Goal: Task Accomplishment & Management: Manage account settings

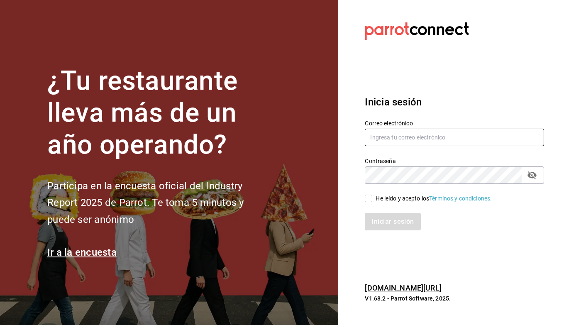
click at [475, 137] on input "text" at bounding box center [454, 137] width 179 height 17
type input "b"
click at [424, 136] on input "text" at bounding box center [454, 137] width 179 height 17
type input "berinche155@gmail.com"
click at [369, 201] on input "He leído y acepto los Términos y condiciones." at bounding box center [368, 198] width 7 height 7
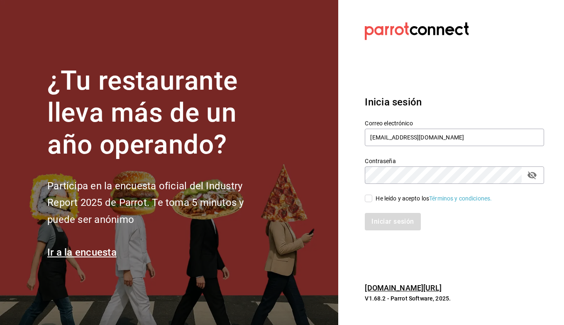
checkbox input "true"
click at [381, 221] on button "Iniciar sesión" at bounding box center [393, 221] width 56 height 17
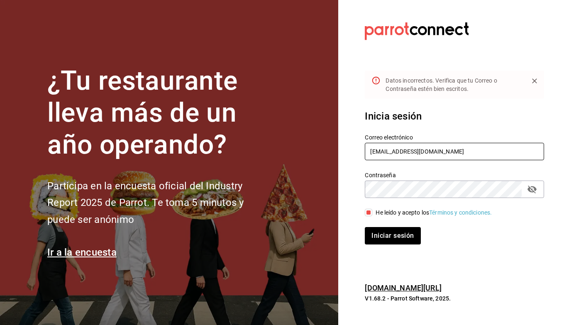
click at [447, 149] on input "berinche155@gmail.com" at bounding box center [454, 151] width 179 height 17
click at [537, 183] on div "Contraseña" at bounding box center [454, 189] width 179 height 17
click at [537, 187] on icon "passwordField" at bounding box center [533, 189] width 10 height 10
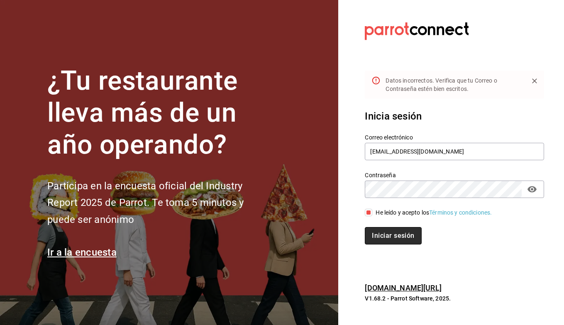
click at [412, 240] on button "Iniciar sesión" at bounding box center [393, 235] width 56 height 17
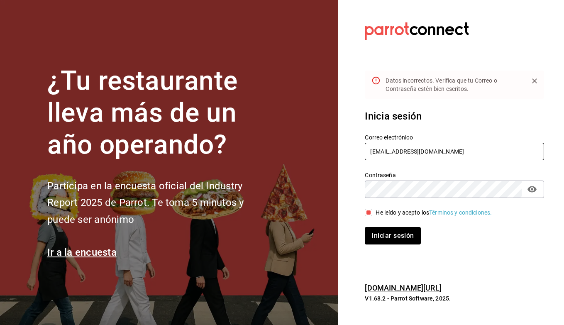
drag, startPoint x: 455, startPoint y: 154, endPoint x: 333, endPoint y: 143, distance: 122.6
click at [334, 143] on div "¿Tu restaurante lleva más de un año operando? Participa en la encuesta oficial …" at bounding box center [282, 162] width 564 height 325
paste input "ber"
click at [381, 151] on input "berrinche155@gmail.com" at bounding box center [454, 151] width 179 height 17
type input "berrinche155@gmail.com"
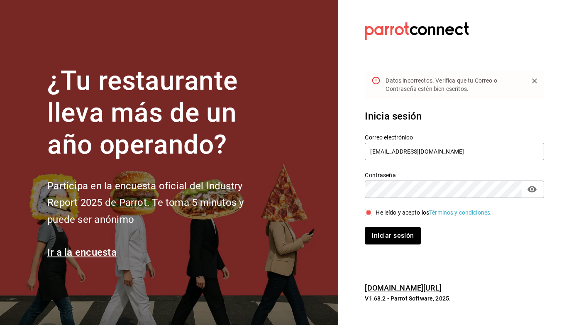
click at [399, 245] on div "Inicia sesión Correo electrónico berrinche155@gmail.com Contraseña Contraseña H…" at bounding box center [454, 177] width 179 height 156
click at [399, 238] on button "Iniciar sesión" at bounding box center [393, 235] width 56 height 17
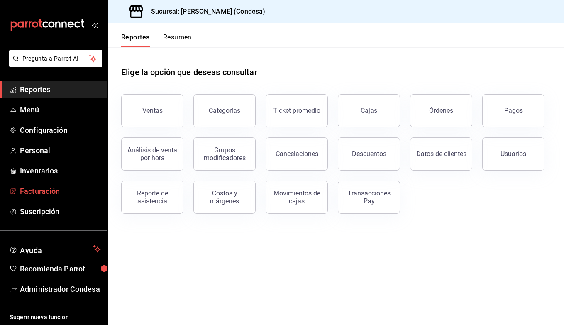
click at [37, 191] on span "Facturación" at bounding box center [60, 191] width 81 height 11
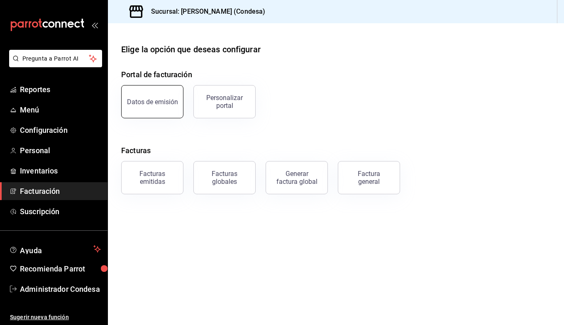
click at [152, 108] on button "Datos de emisión" at bounding box center [152, 101] width 62 height 33
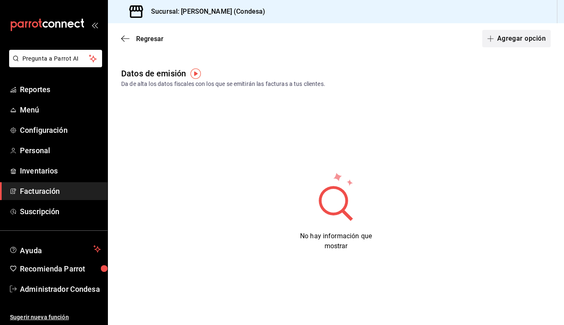
click at [514, 39] on button "Agregar opción" at bounding box center [517, 38] width 69 height 17
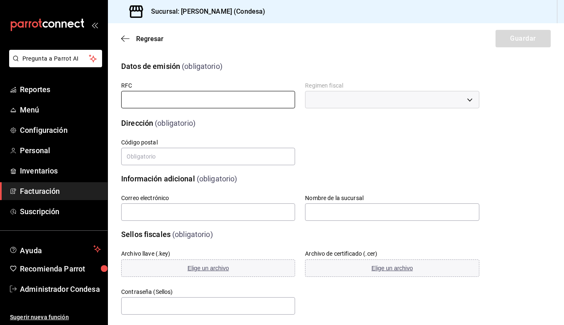
click at [209, 98] on input "text" at bounding box center [208, 99] width 174 height 17
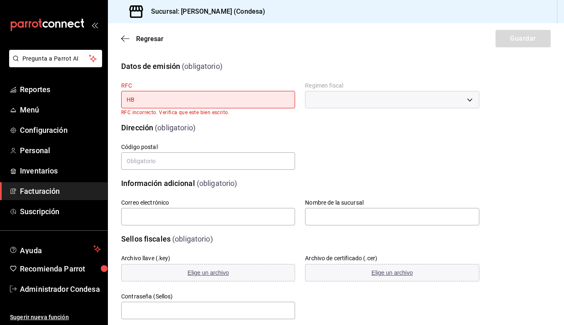
type input "H"
click at [59, 174] on span "Inventarios" at bounding box center [60, 170] width 81 height 11
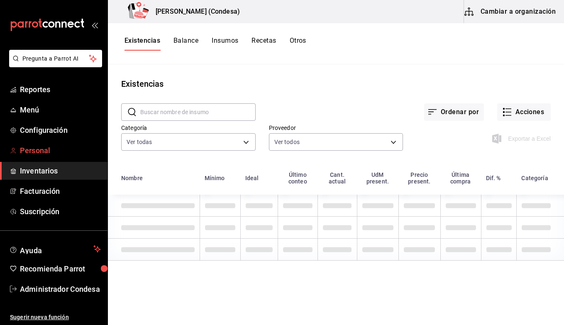
click at [56, 153] on span "Personal" at bounding box center [60, 150] width 81 height 11
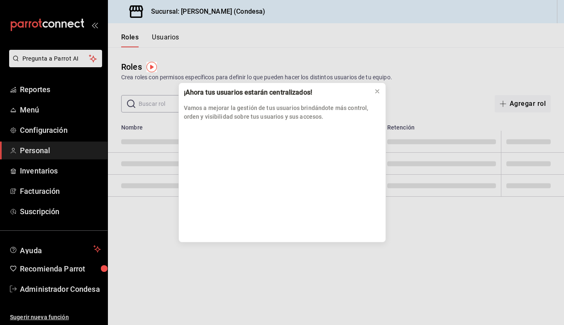
click at [56, 133] on div "¡Ahora tus usuarios estarán centralizados! Vamos a mejorar la gestión de tus us…" at bounding box center [282, 162] width 564 height 325
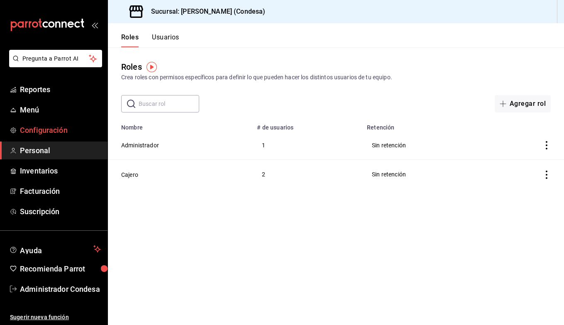
click at [56, 128] on span "Configuración" at bounding box center [60, 130] width 81 height 11
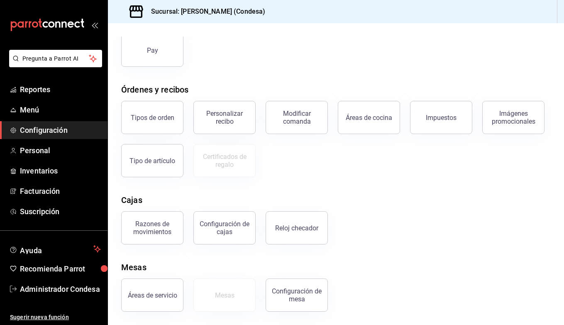
scroll to position [96, 0]
click at [239, 226] on div "Configuración de cajas" at bounding box center [225, 228] width 52 height 16
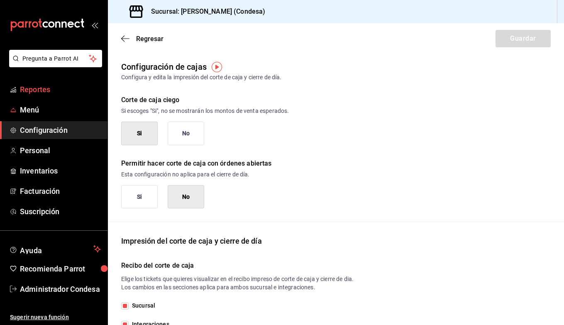
click at [35, 88] on span "Reportes" at bounding box center [60, 89] width 81 height 11
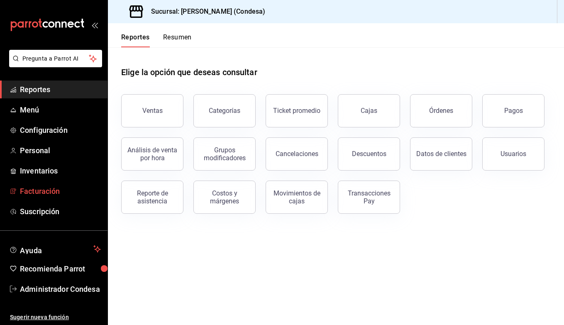
click at [44, 188] on span "Facturación" at bounding box center [60, 191] width 81 height 11
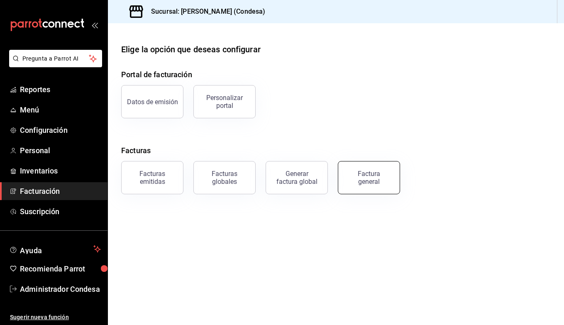
click at [372, 186] on button "Factura general" at bounding box center [369, 177] width 62 height 33
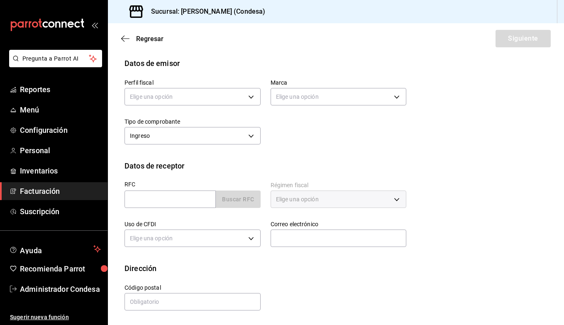
scroll to position [37, 0]
click at [93, 198] on link "Facturación" at bounding box center [54, 191] width 108 height 18
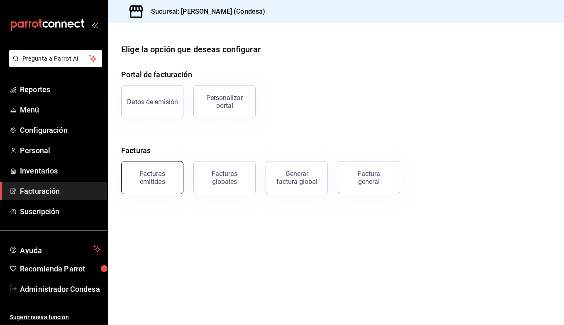
click at [166, 177] on div "Facturas emitidas" at bounding box center [153, 178] width 52 height 16
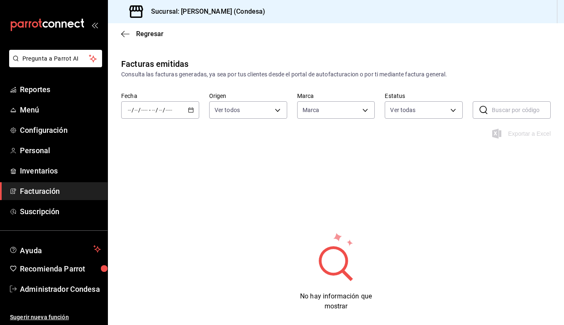
type input "86632142-fb3b-43d2-84fb-ad5f0e1813cf"
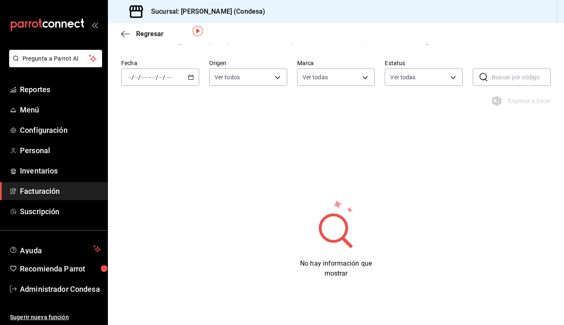
scroll to position [33, 0]
click at [24, 157] on link "Personal" at bounding box center [54, 151] width 108 height 18
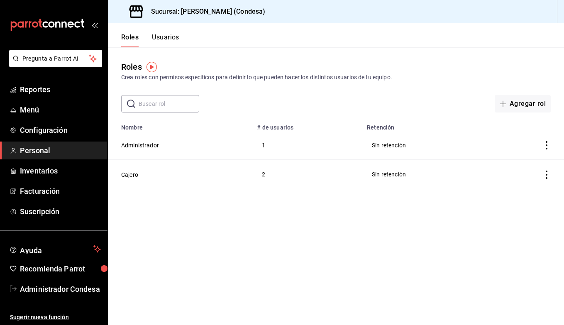
click at [263, 146] on td "1" at bounding box center [307, 145] width 110 height 29
click at [149, 140] on td "Administrador" at bounding box center [180, 145] width 144 height 29
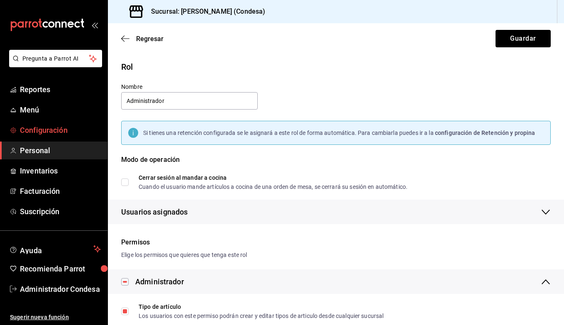
click at [26, 132] on span "Configuración" at bounding box center [60, 130] width 81 height 11
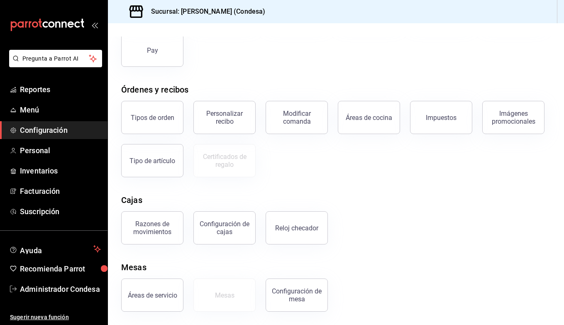
scroll to position [96, 0]
click at [218, 230] on div "Configuración de cajas" at bounding box center [225, 228] width 52 height 16
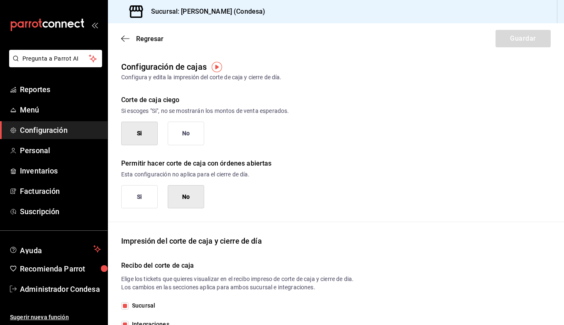
click at [128, 33] on div "Regresar Guardar" at bounding box center [336, 38] width 456 height 31
click at [125, 39] on icon "button" at bounding box center [125, 38] width 8 height 0
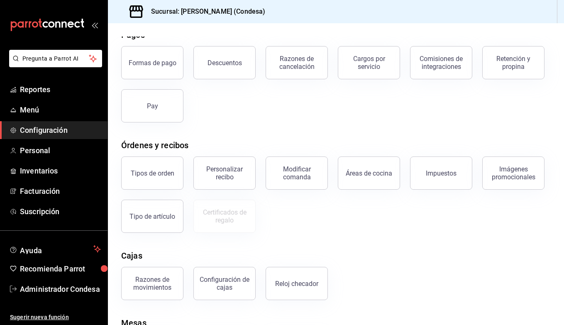
scroll to position [36, 0]
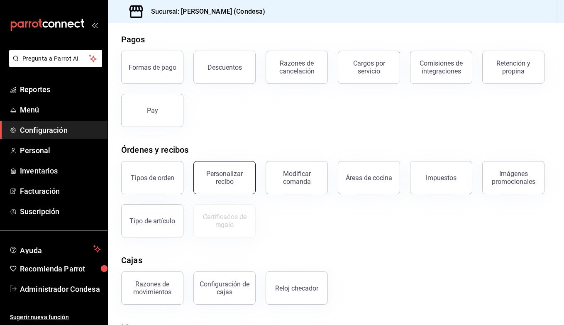
click at [237, 177] on div "Personalizar recibo" at bounding box center [225, 178] width 52 height 16
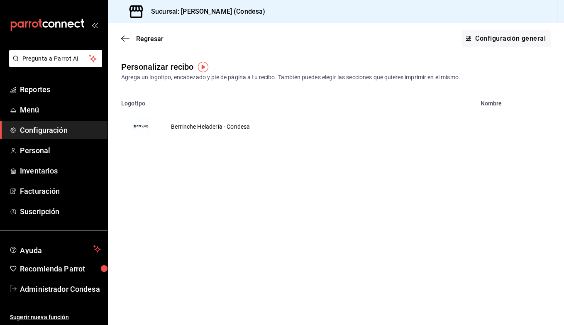
click at [144, 124] on img "voidReasonsTable" at bounding box center [141, 127] width 20 height 20
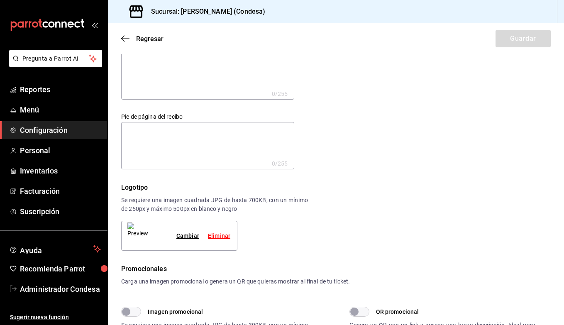
scroll to position [18, 0]
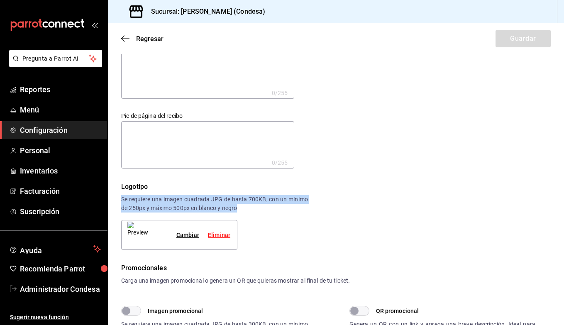
drag, startPoint x: 242, startPoint y: 211, endPoint x: 120, endPoint y: 200, distance: 123.0
click at [120, 200] on div "Encabezado del recibo x 0 /255 Encabezado del recibo Pie de página del recibo x…" at bounding box center [336, 239] width 456 height 394
copy div "Se requiere una imagen cuadrada JPG de hasta 700KB, con un mínimo de 250px y má…"
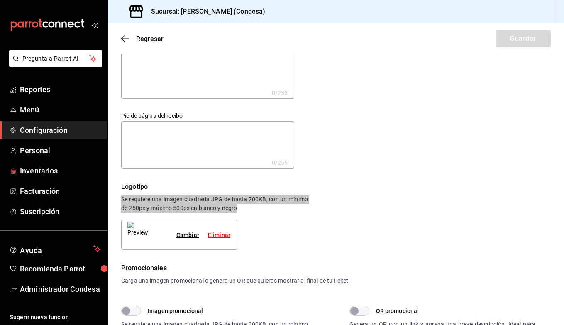
drag, startPoint x: 0, startPoint y: 168, endPoint x: 450, endPoint y: 195, distance: 450.6
click at [450, 195] on div "Logotipo Se requiere una imagen cuadrada JPG de hasta 700KB, con un mínimo de 2…" at bounding box center [336, 216] width 430 height 68
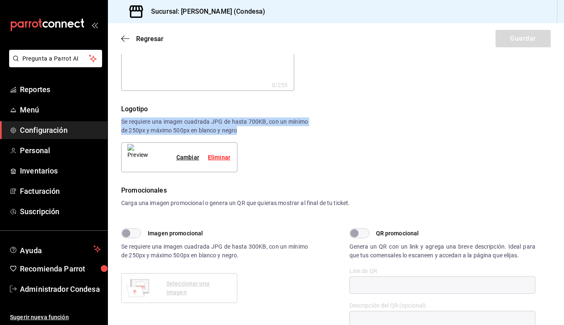
scroll to position [97, 0]
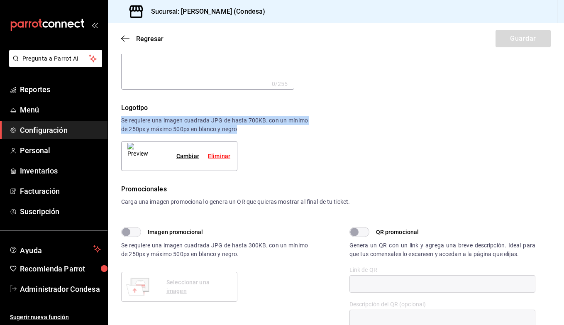
click at [141, 155] on img at bounding box center [138, 156] width 21 height 27
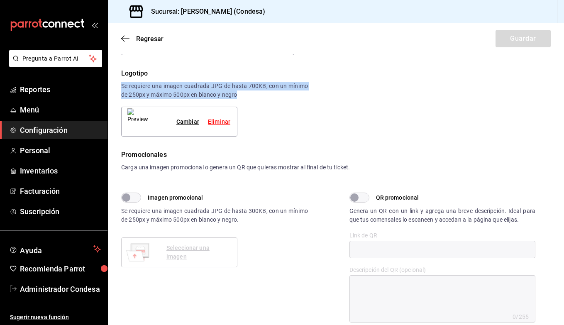
scroll to position [133, 0]
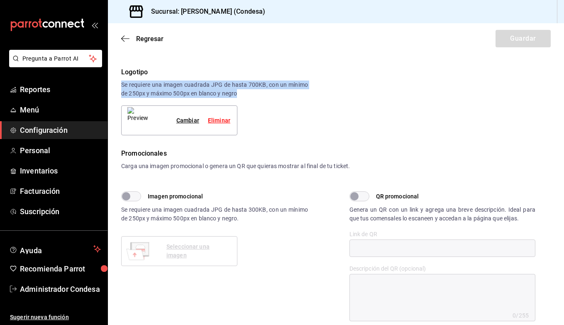
click at [134, 198] on input "Imagen promocional" at bounding box center [126, 196] width 30 height 10
click at [132, 194] on input "Imagen promocional" at bounding box center [136, 196] width 30 height 10
click at [132, 194] on input "Imagen promocional" at bounding box center [126, 196] width 30 height 10
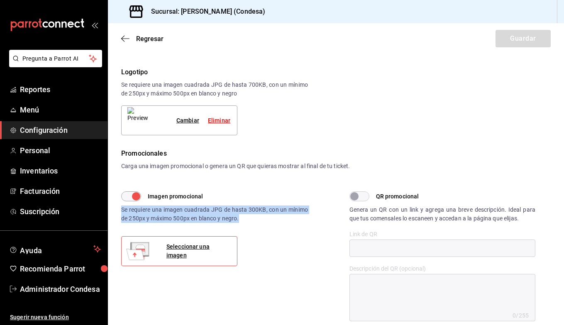
drag, startPoint x: 247, startPoint y: 222, endPoint x: 118, endPoint y: 215, distance: 129.8
click at [118, 213] on div "Encabezado del recibo x 0 /255 Encabezado del recibo Pie de página del recibo x…" at bounding box center [336, 125] width 456 height 394
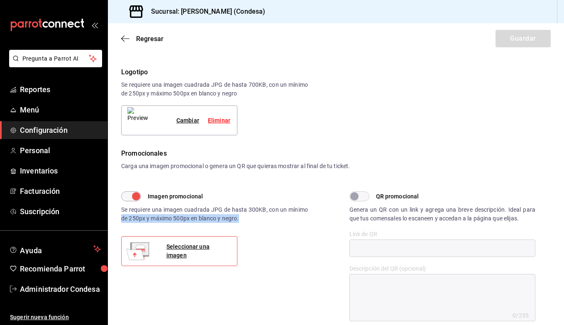
copy div "de 250px y máximo 500px en [PERSON_NAME] y negro."
click at [248, 220] on div "Se requiere una imagen cuadrada JPG de hasta 300KB, con un mínimo de 250px y má…" at bounding box center [214, 214] width 187 height 17
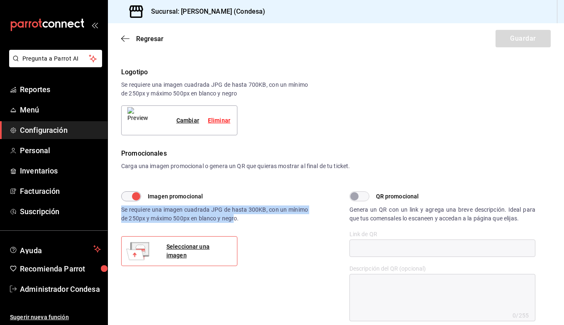
drag, startPoint x: 194, startPoint y: 220, endPoint x: 115, endPoint y: 212, distance: 78.9
click at [115, 211] on div "Encabezado del recibo x 0 /255 Encabezado del recibo Pie de página del recibo x…" at bounding box center [336, 125] width 456 height 394
copy div "Se requiere una imagen cuadrada JPG de hasta 300KB, con un mínimo de 250px y má…"
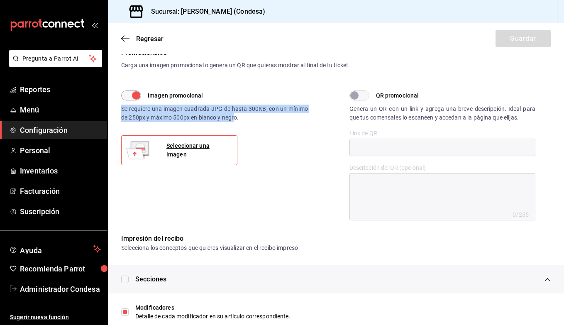
scroll to position [231, 0]
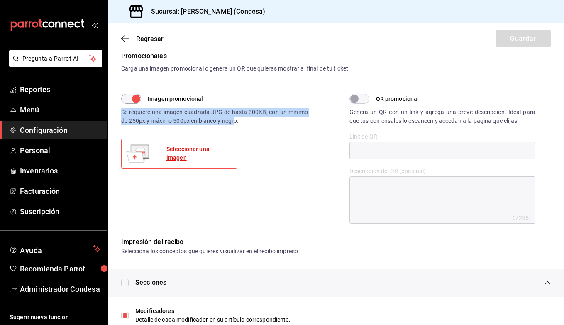
click at [205, 152] on div "Seleccionar una imagen" at bounding box center [199, 153] width 64 height 17
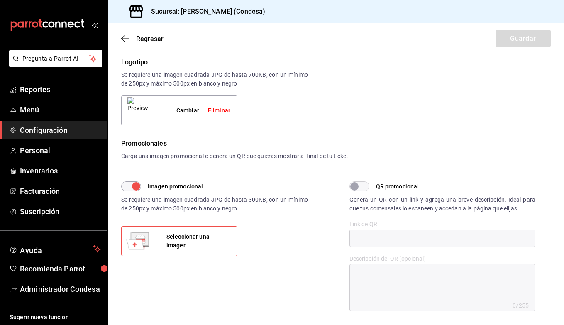
scroll to position [141, 0]
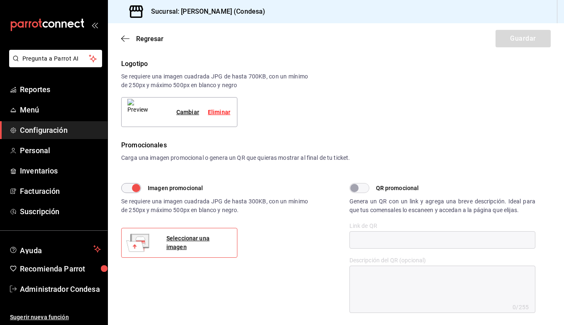
click at [131, 192] on input "Imagen promocional" at bounding box center [136, 188] width 30 height 10
click at [140, 194] on div "Imagen promocional Se requiere una imagen cuadrada JPG de hasta 300KB, con un m…" at bounding box center [228, 248] width 215 height 130
click at [139, 191] on input "Imagen promocional" at bounding box center [126, 188] width 30 height 10
checkbox input "true"
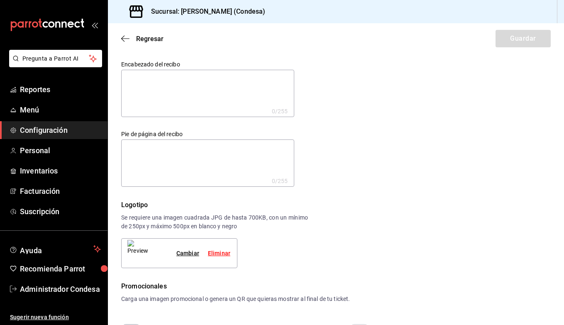
scroll to position [0, 0]
click at [163, 96] on textarea at bounding box center [207, 93] width 173 height 47
click at [52, 93] on span "Reportes" at bounding box center [60, 89] width 81 height 11
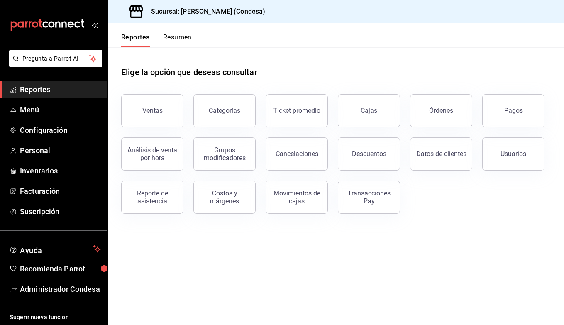
click at [394, 2] on div "Sucursal: [PERSON_NAME] (Condesa)" at bounding box center [336, 11] width 456 height 23
